Goal: Task Accomplishment & Management: Manage account settings

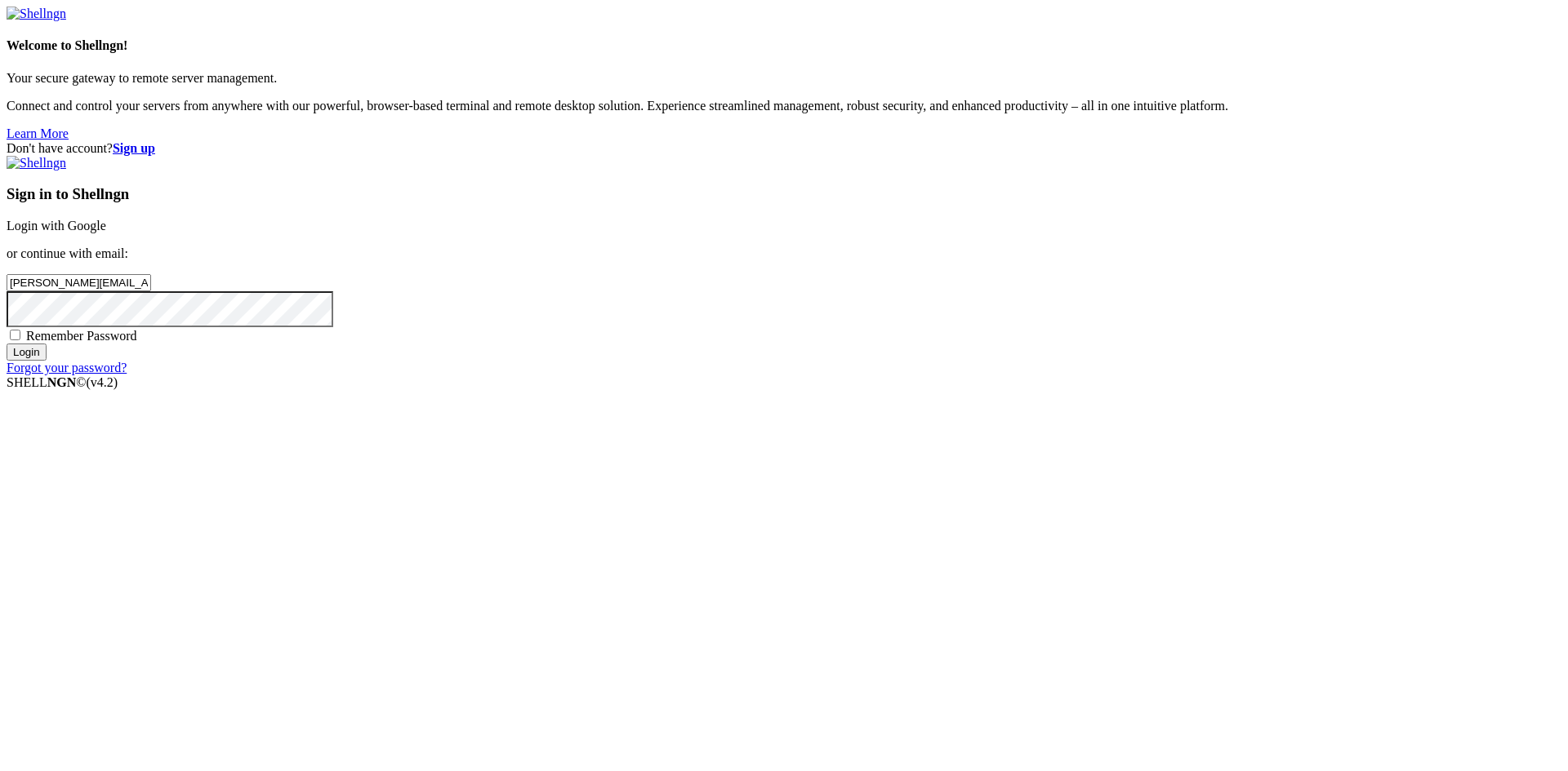
click at [46, 360] on input "Login" at bounding box center [26, 352] width 40 height 17
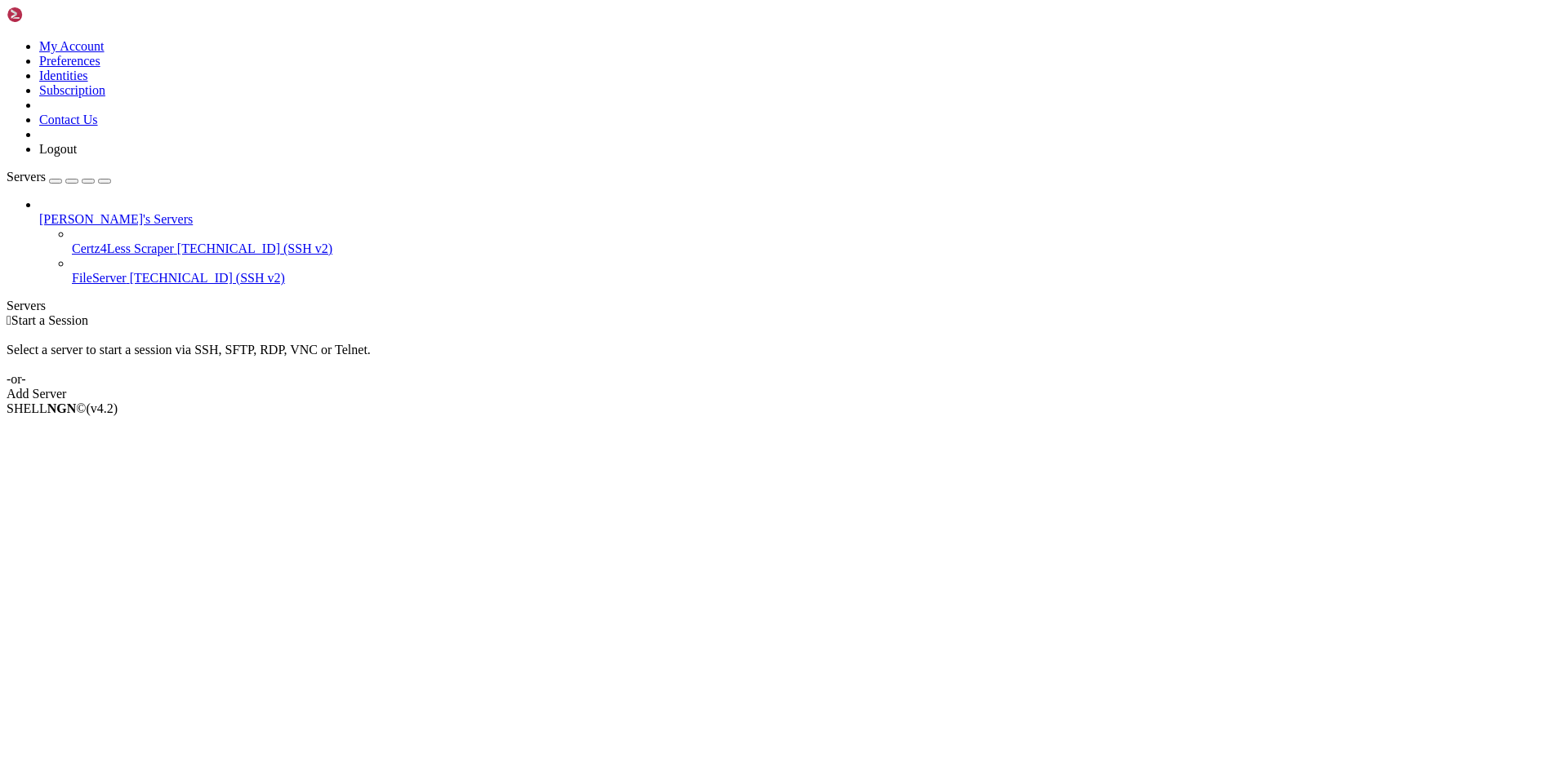
click at [56, 181] on div "button" at bounding box center [56, 181] width 0 height 0
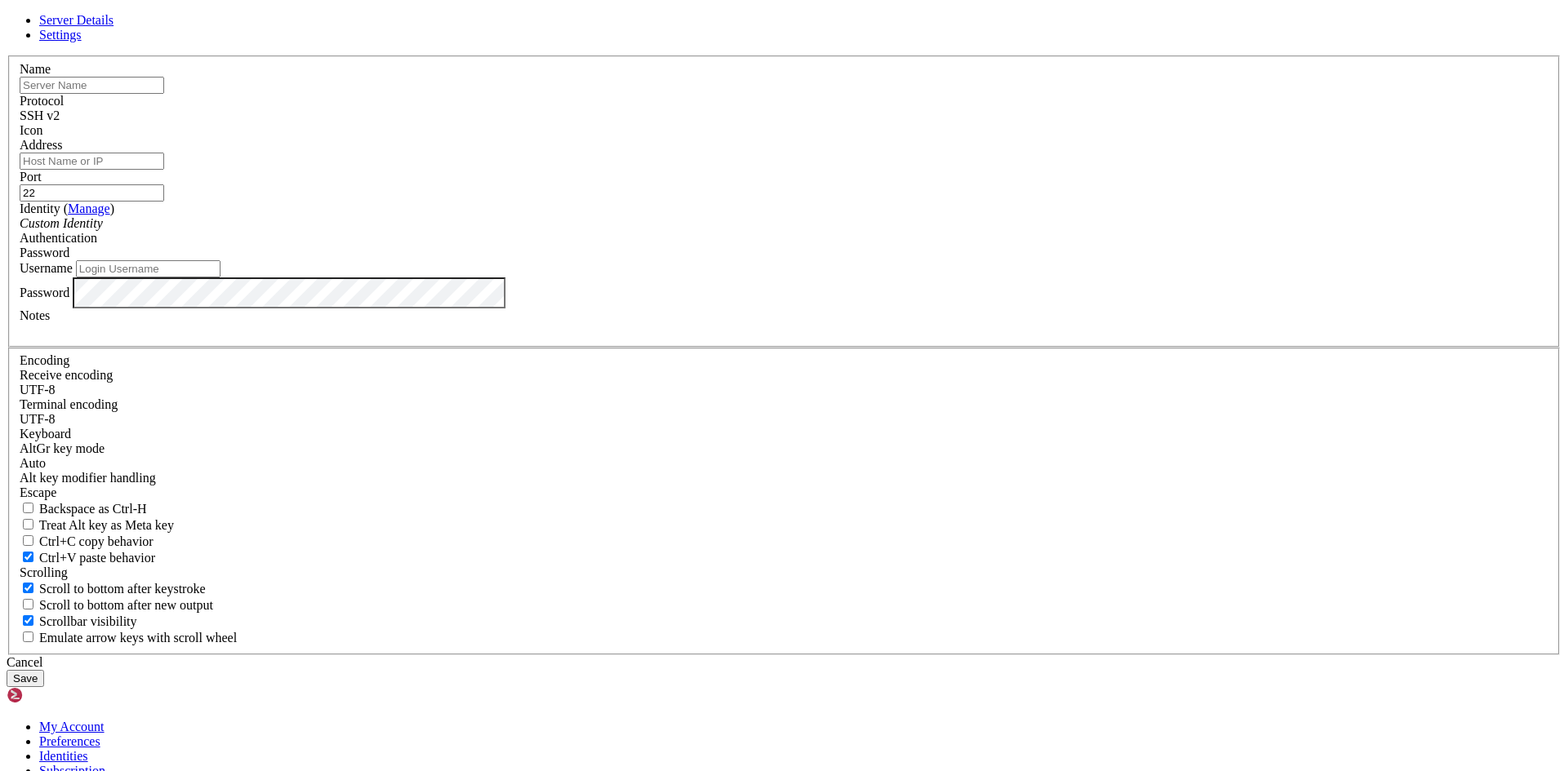
type input "[PERSON_NAME][EMAIL_ADDRESS][PERSON_NAME][DOMAIN_NAME]"
click at [165, 94] on input "text" at bounding box center [92, 85] width 145 height 17
type input "n"
type input "n8n RishiSec"
click at [165, 170] on input "Address" at bounding box center [92, 161] width 145 height 17
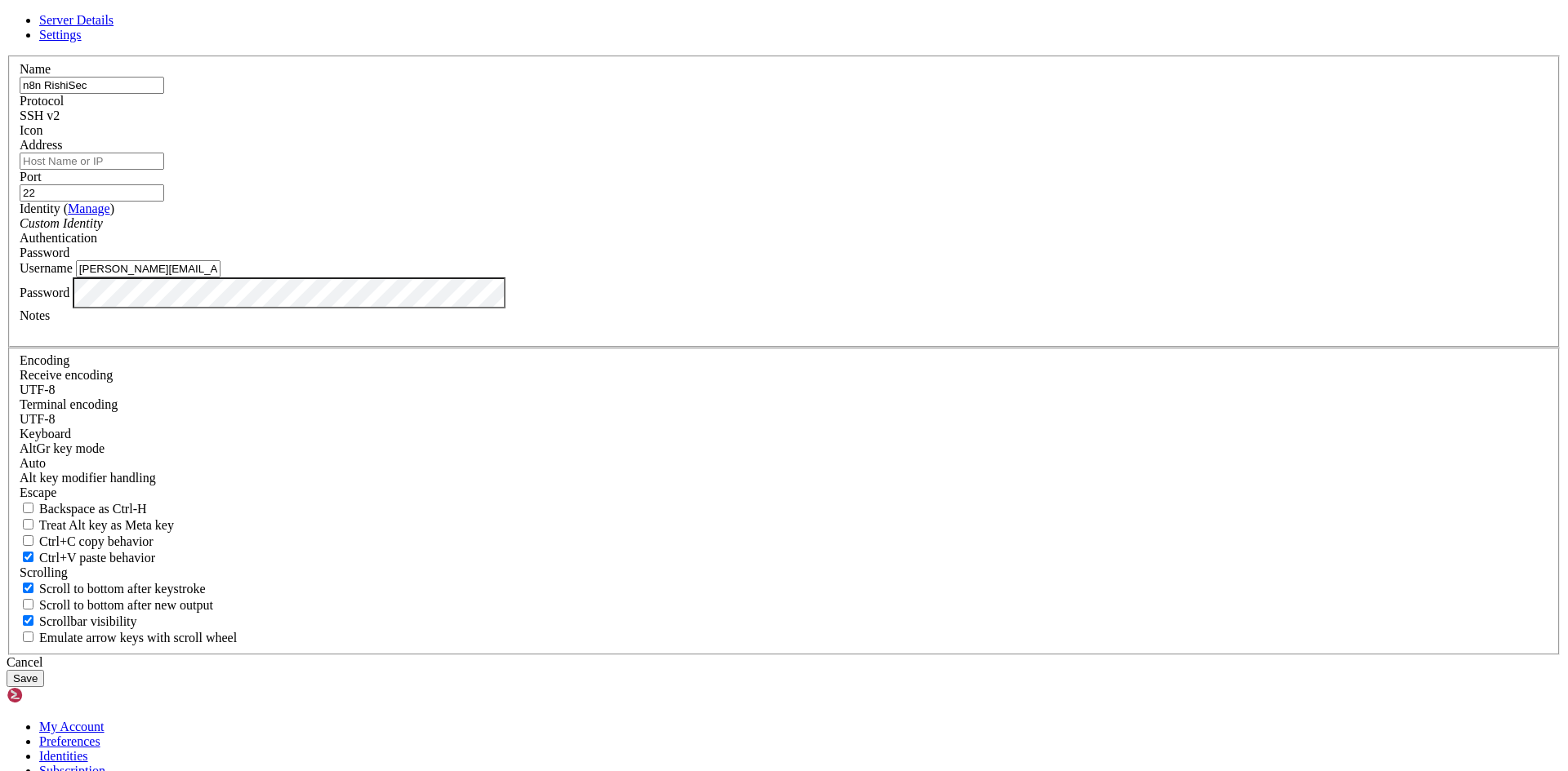
paste input "[TECHNICAL_ID]"
type input "[TECHNICAL_ID]"
click at [558, 170] on div "Address [TECHNICAL_ID]" at bounding box center [784, 154] width 1529 height 32
drag, startPoint x: 730, startPoint y: 419, endPoint x: 583, endPoint y: 417, distance: 147.0
click at [220, 278] on input "[PERSON_NAME][EMAIL_ADDRESS][PERSON_NAME][DOMAIN_NAME]" at bounding box center [149, 268] width 145 height 17
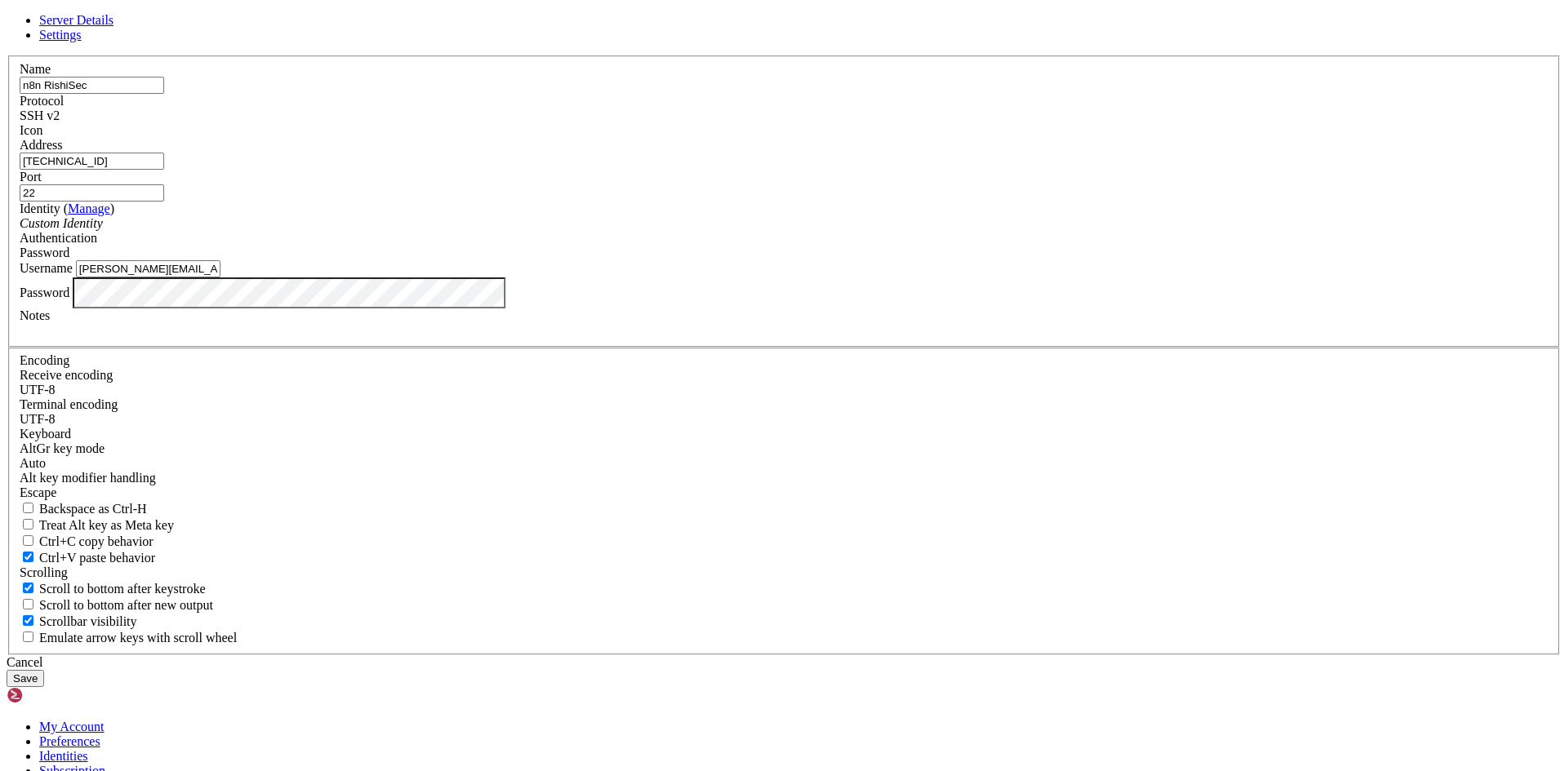
type input "j"
type input "root"
click at [555, 395] on div "Name n8n RishiSec Protocol SSH v2 Icon Address [TECHNICAL_ID] ( Manage )" at bounding box center [784, 356] width 1555 height 600
click at [563, 308] on div "Password" at bounding box center [784, 293] width 1529 height 31
click at [562, 278] on div "Username root" at bounding box center [784, 268] width 1529 height 17
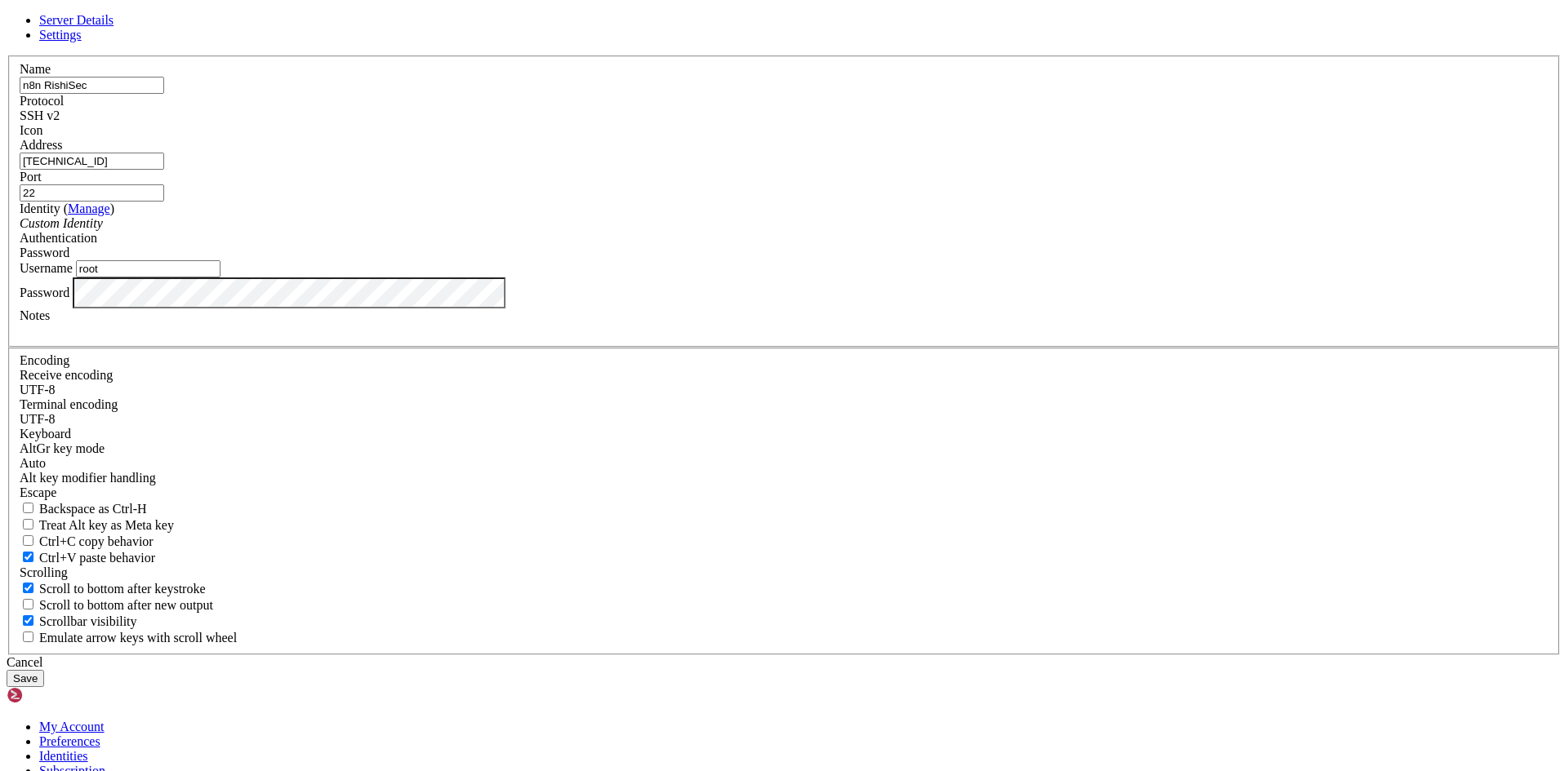
click at [44, 670] on button "Save" at bounding box center [25, 678] width 37 height 17
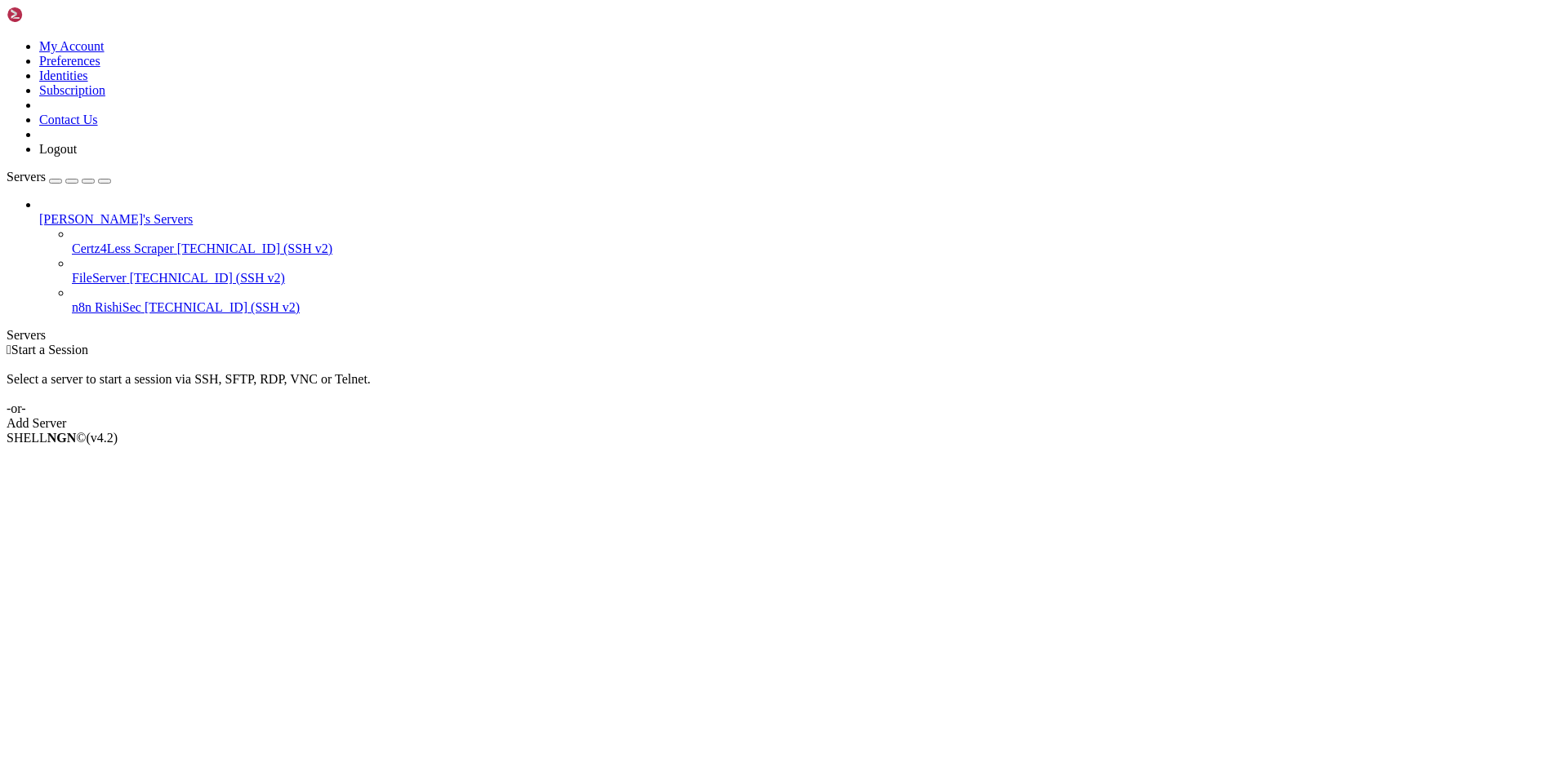
click at [121, 300] on span "n8n RishiSec" at bounding box center [106, 307] width 70 height 14
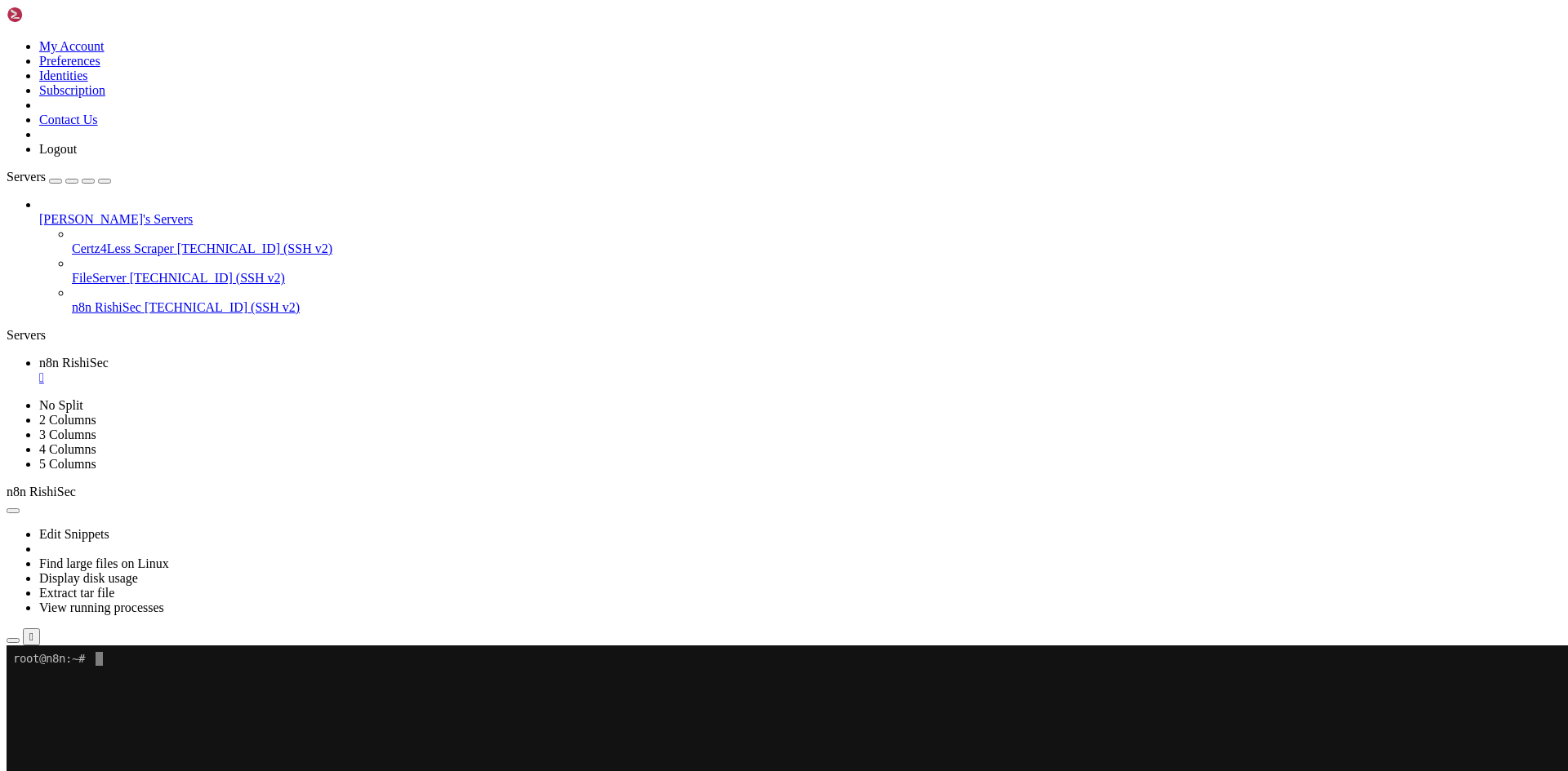
click at [302, 740] on x-row "To enrich screen reader interactions, please activate Accessibility in Grammarl…" at bounding box center [688, 742] width 1350 height 14
